Goal: Information Seeking & Learning: Learn about a topic

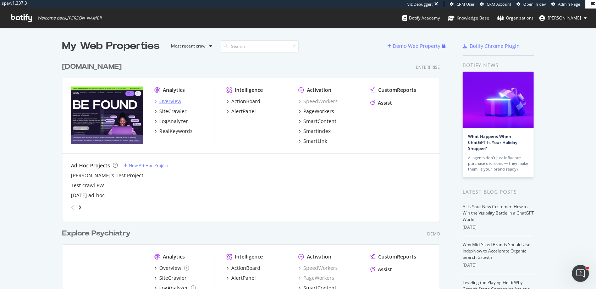
click at [173, 102] on div "Overview" at bounding box center [170, 101] width 22 height 7
